Goal: Navigation & Orientation: Find specific page/section

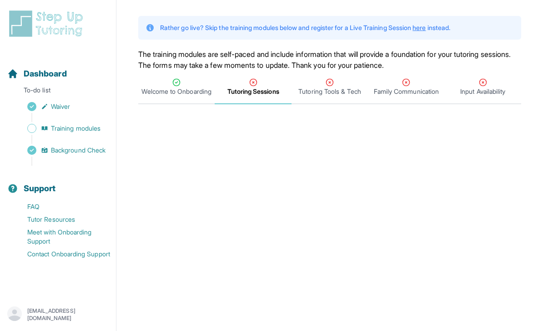
scroll to position [62, 0]
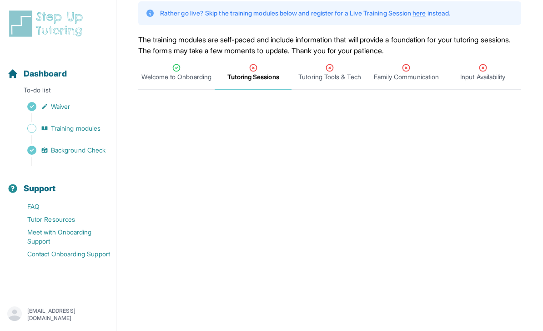
click at [265, 80] on span "Tutoring Sessions" at bounding box center [253, 76] width 52 height 9
click at [329, 71] on icon "Tabs" at bounding box center [330, 68] width 7 height 7
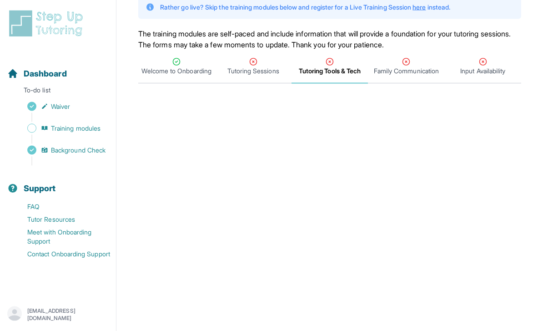
scroll to position [69, 0]
click at [416, 67] on span "Family Communication" at bounding box center [406, 70] width 65 height 9
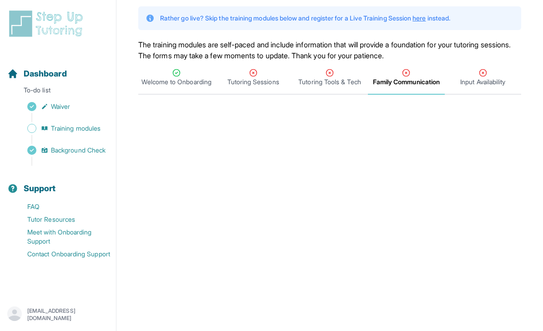
scroll to position [55, 0]
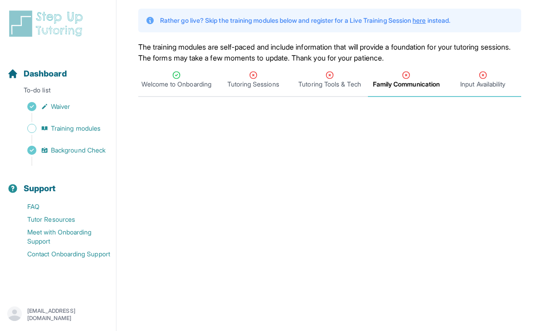
click at [498, 77] on div "Input Availability" at bounding box center [483, 80] width 73 height 18
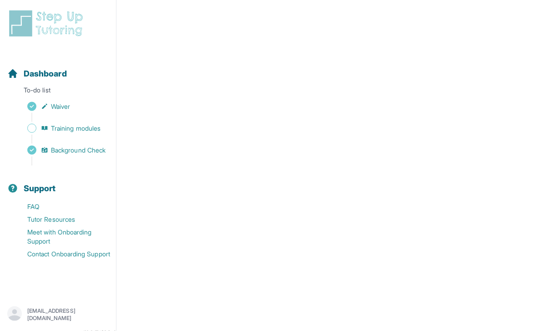
scroll to position [8, 0]
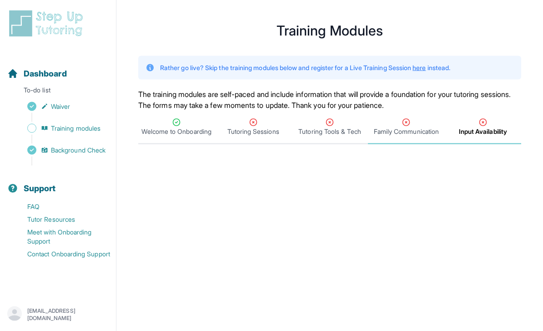
click at [421, 132] on span "Family Communication" at bounding box center [406, 131] width 65 height 9
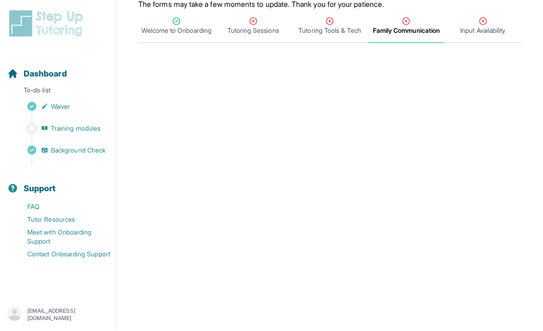
scroll to position [59, 0]
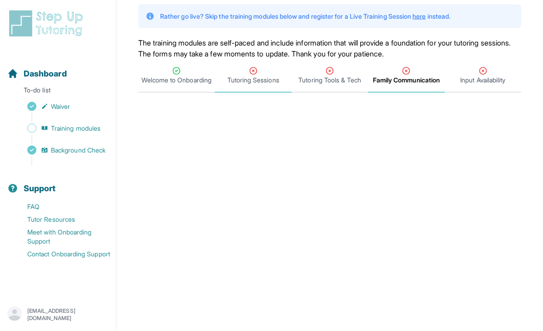
click at [242, 84] on span "Tutoring Sessions" at bounding box center [253, 76] width 76 height 34
click at [313, 75] on span "Tutoring Tools & Tech" at bounding box center [329, 79] width 62 height 9
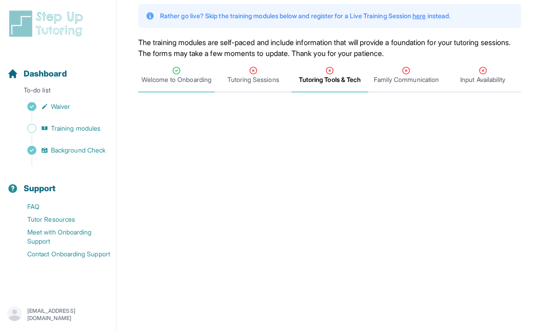
click at [167, 84] on span "Welcome to Onboarding" at bounding box center [176, 79] width 70 height 9
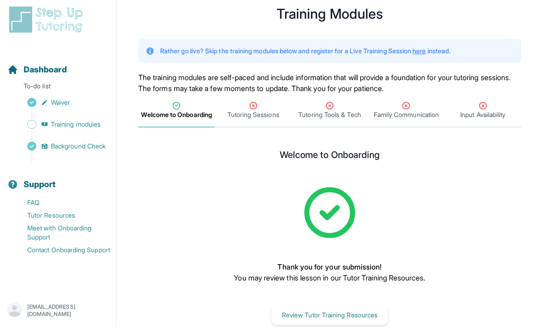
scroll to position [0, 0]
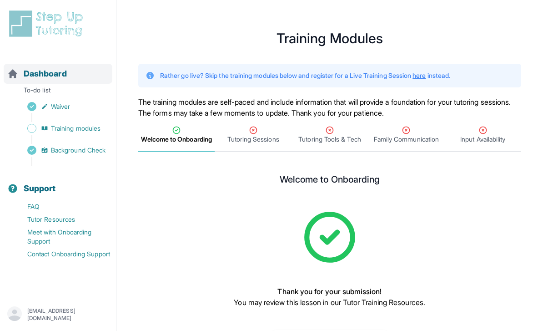
click at [47, 68] on span "Dashboard" at bounding box center [45, 73] width 43 height 13
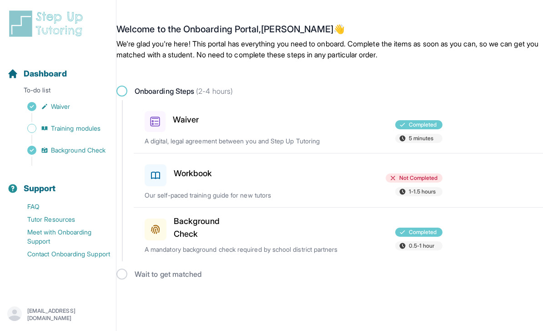
click at [206, 180] on div "Workbook" at bounding box center [193, 173] width 96 height 25
